Goal: Find specific page/section: Find specific page/section

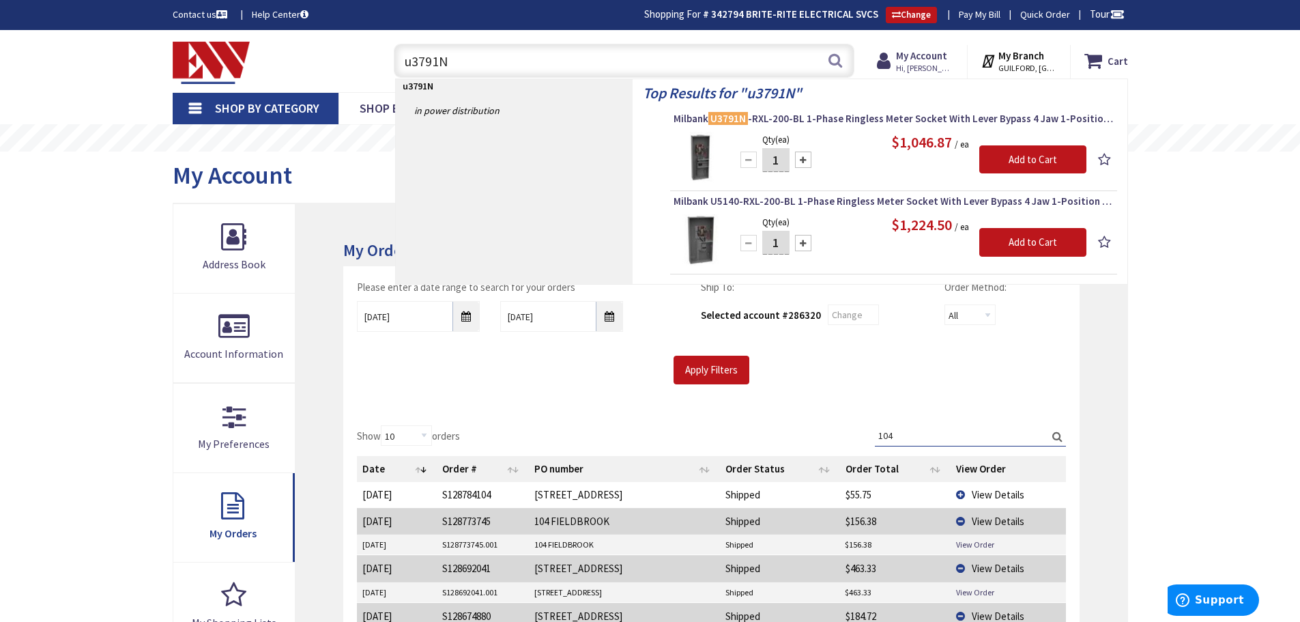
drag, startPoint x: 0, startPoint y: 0, endPoint x: 344, endPoint y: 54, distance: 348.1
click at [347, 54] on div "Toggle Nav u3791N u3791N Search Cart My Cart Close You have no items in your sh…" at bounding box center [650, 61] width 976 height 46
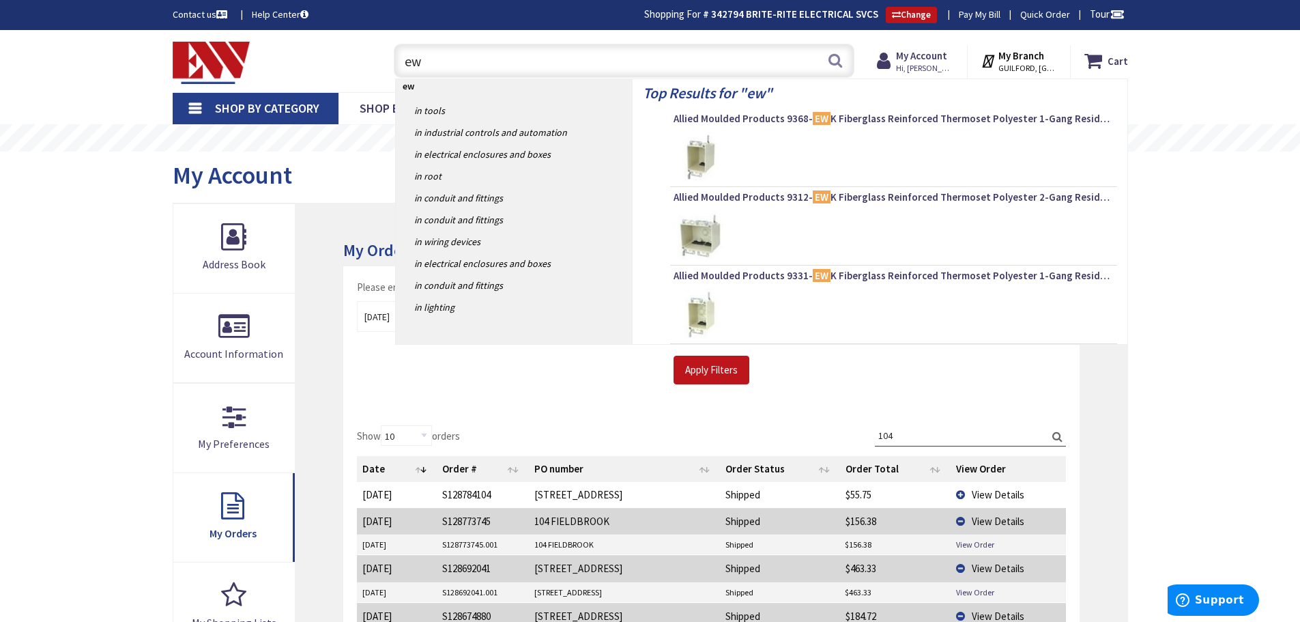
type input "e"
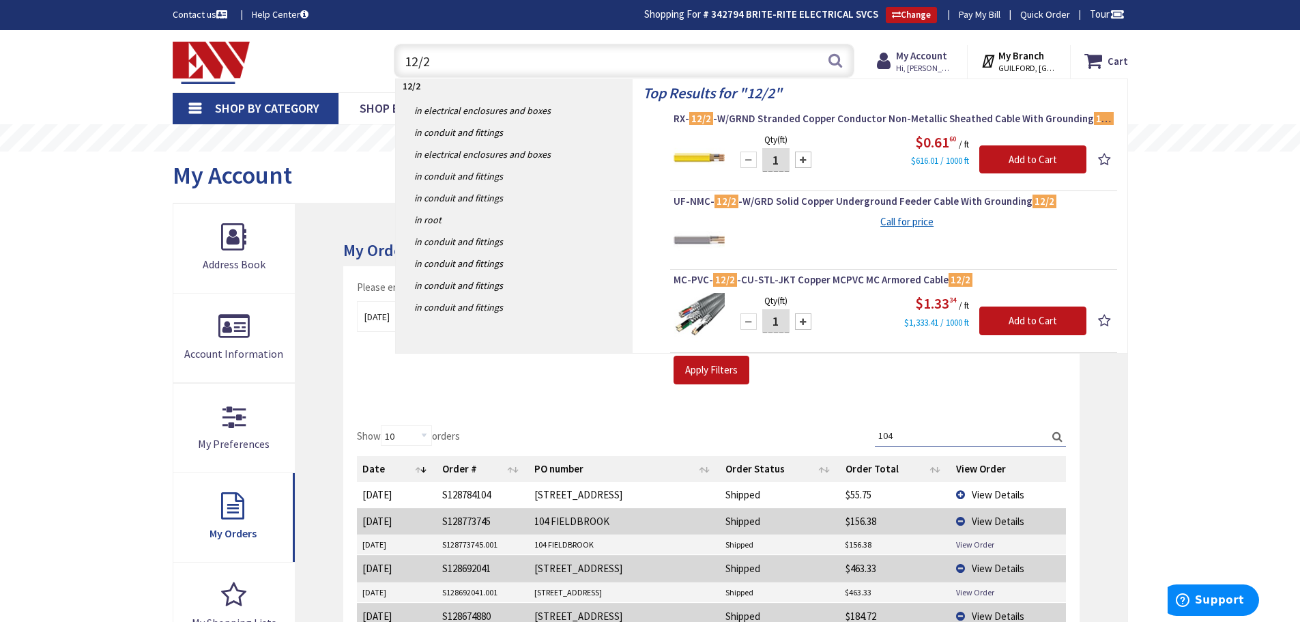
click at [506, 68] on input "12/2" at bounding box center [624, 61] width 461 height 34
type input "1"
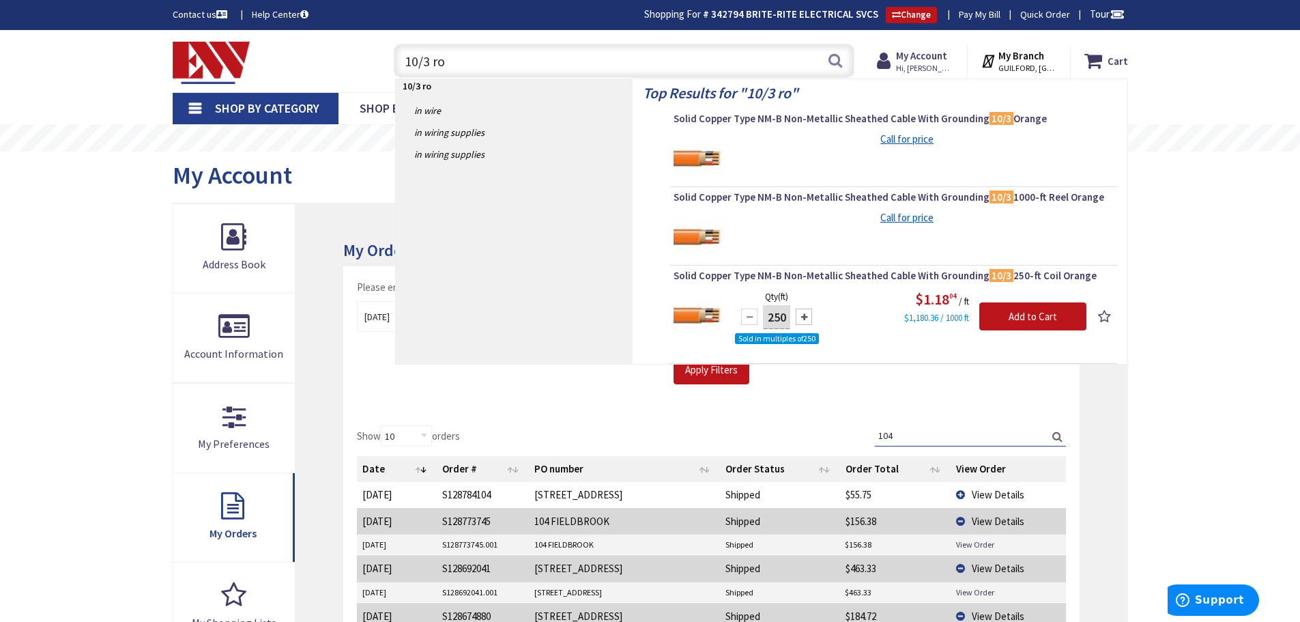
click at [510, 61] on input "10/3 ro" at bounding box center [624, 61] width 461 height 34
drag, startPoint x: 510, startPoint y: 61, endPoint x: 257, endPoint y: 63, distance: 253.9
click at [257, 63] on div "Toggle Nav 10/3 ro 10/3 ro Search Cart My Cart Close You have no items in your …" at bounding box center [650, 61] width 976 height 46
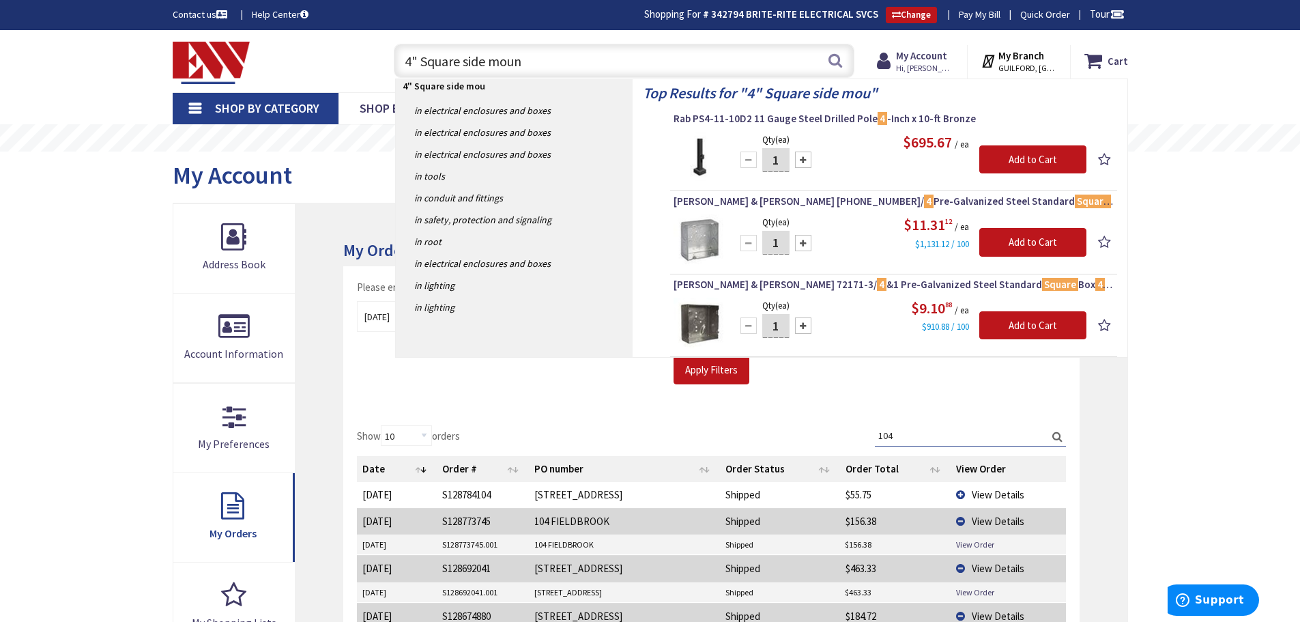
type input "4" Square side mount"
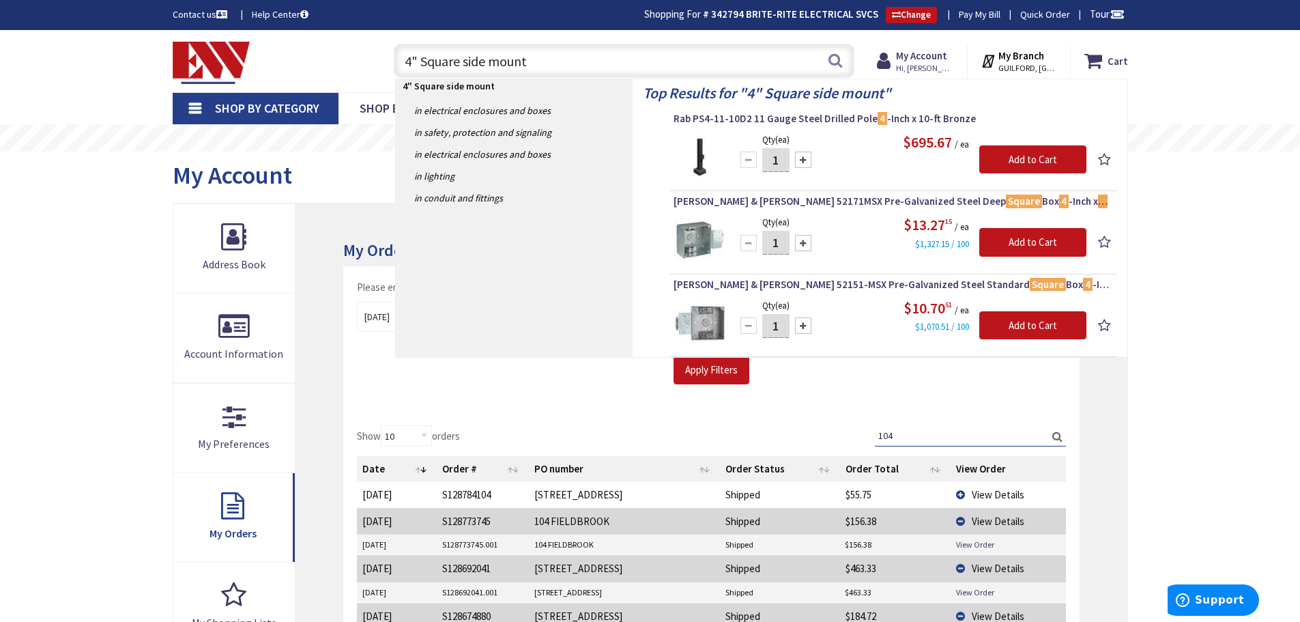
drag, startPoint x: 538, startPoint y: 57, endPoint x: 365, endPoint y: 62, distance: 173.4
click at [371, 62] on div "Toggle Nav 4" Square side mount 4" Square side mount Search Cart My Cart Close …" at bounding box center [650, 61] width 976 height 46
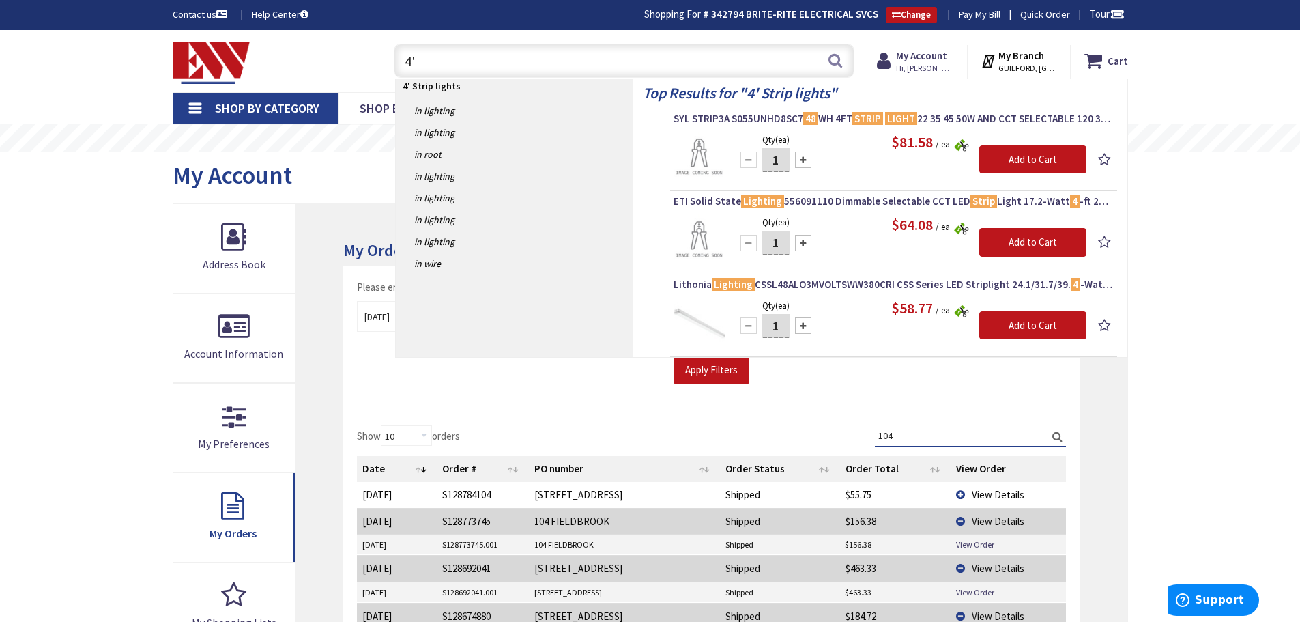
type input "4"
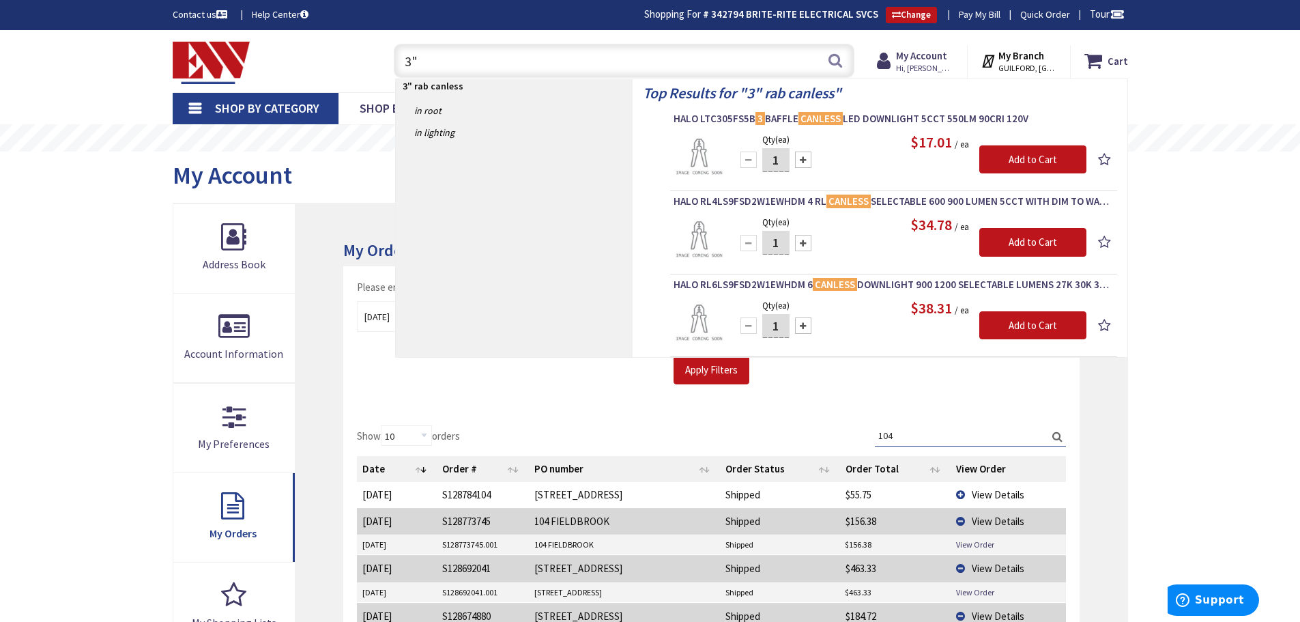
type input "3"
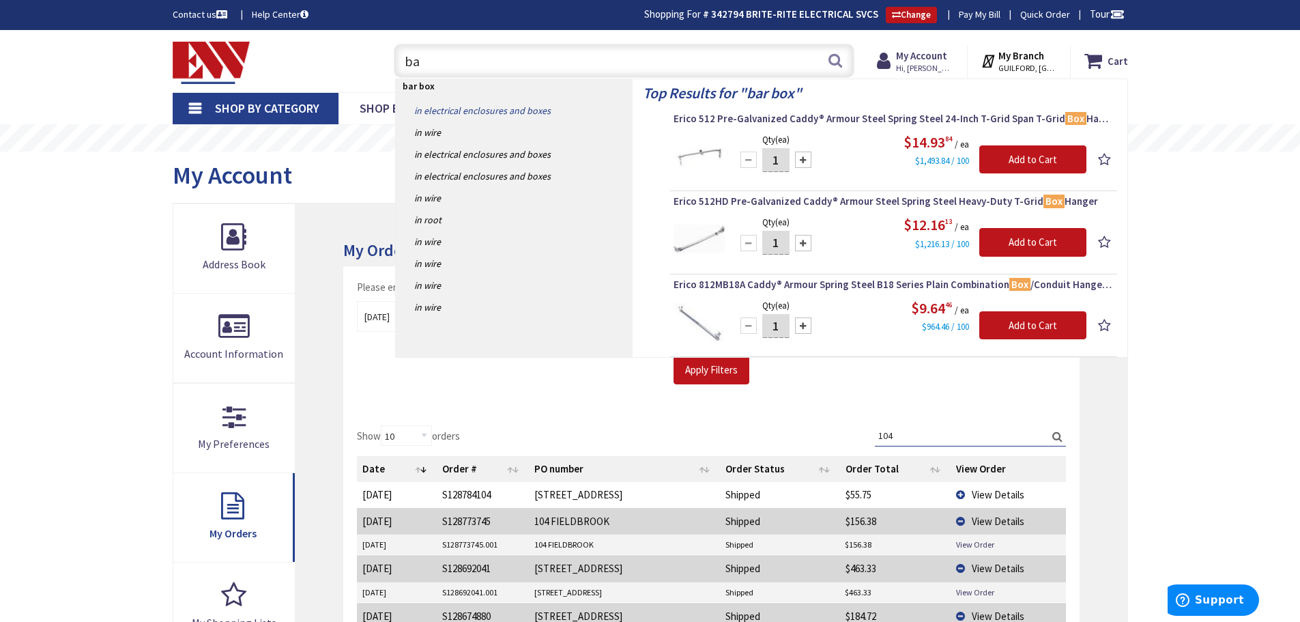
type input "b"
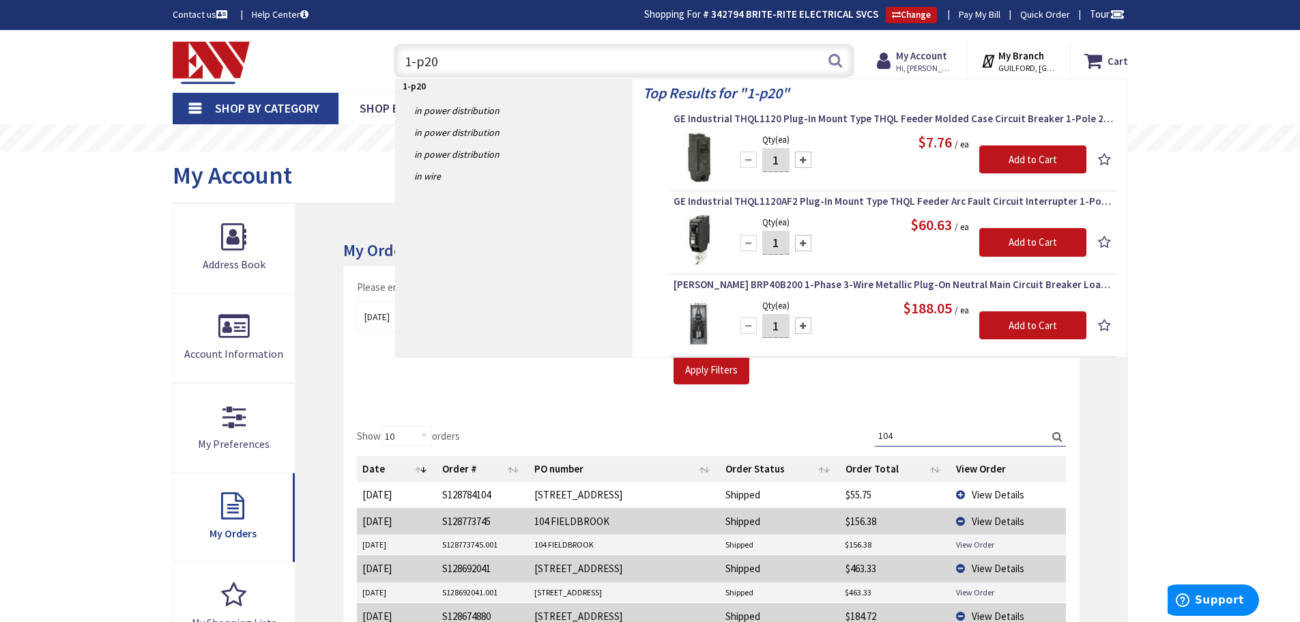
drag, startPoint x: 448, startPoint y: 63, endPoint x: 379, endPoint y: 62, distance: 68.9
click at [379, 62] on div "1-p20 1-p20 Search" at bounding box center [621, 60] width 488 height 44
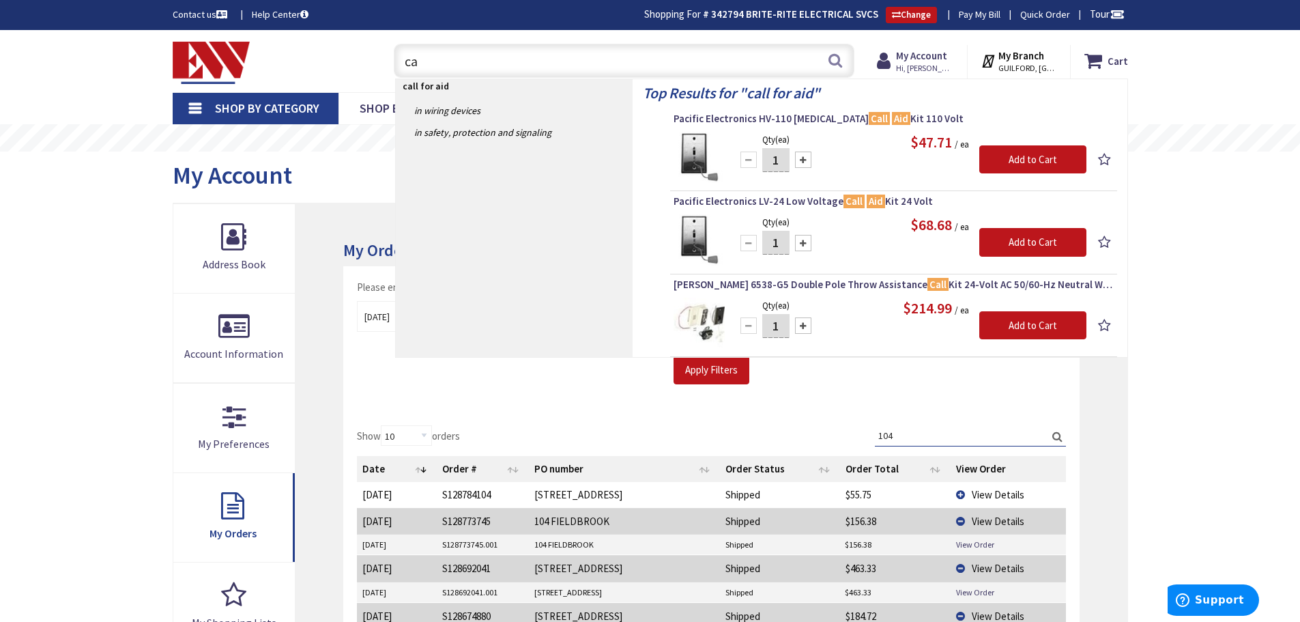
type input "c"
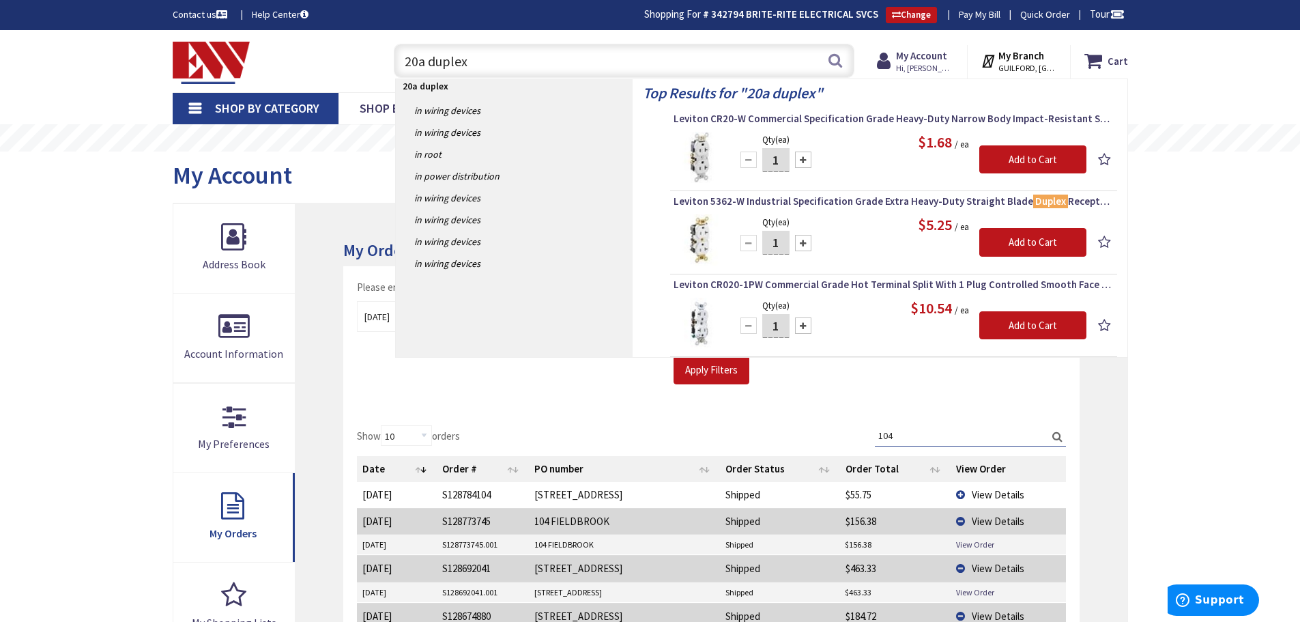
type input "20a duplex"
